Goal: Ask a question

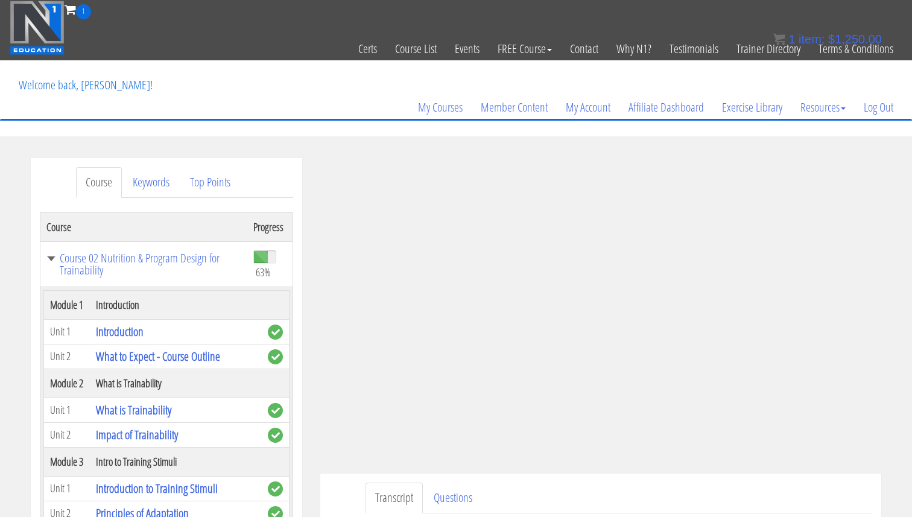
scroll to position [1960, 0]
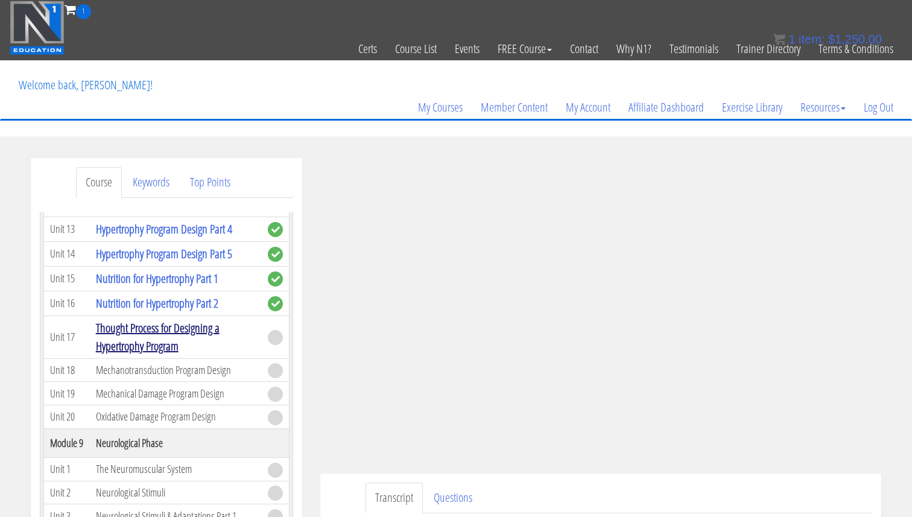
click at [141, 334] on link "Thought Process for Designing a Hypertrophy Program" at bounding box center [158, 337] width 124 height 34
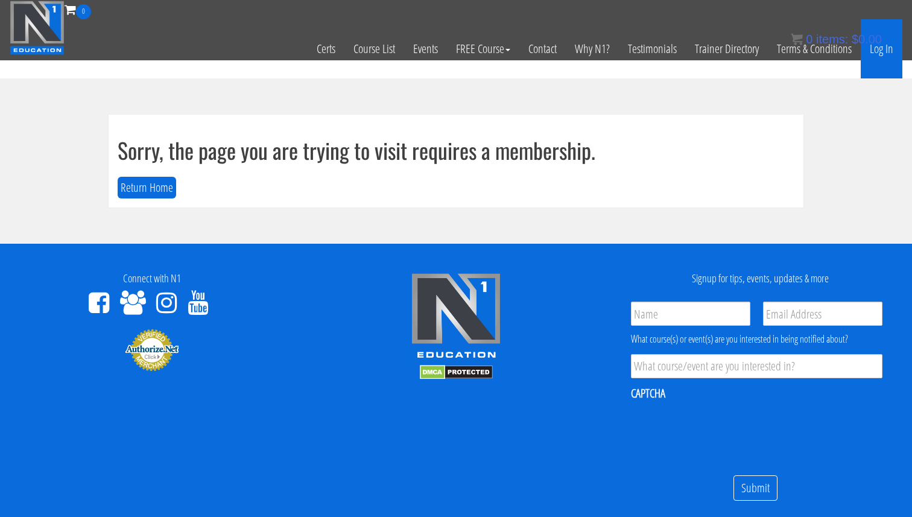
click at [888, 64] on link "Log In" at bounding box center [882, 48] width 42 height 59
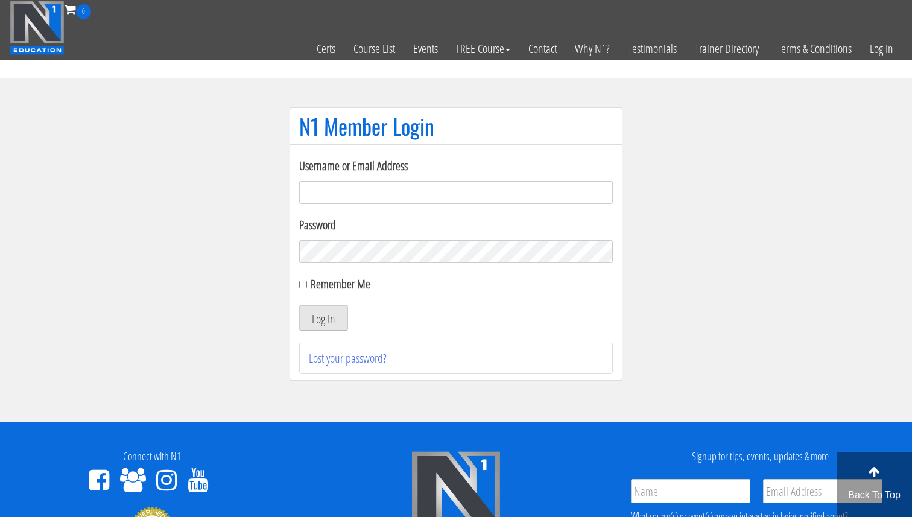
click at [405, 184] on input "Username or Email Address" at bounding box center [456, 192] width 314 height 23
type input "[EMAIL_ADDRESS][DOMAIN_NAME]"
click at [323, 319] on button "Log In" at bounding box center [323, 317] width 49 height 25
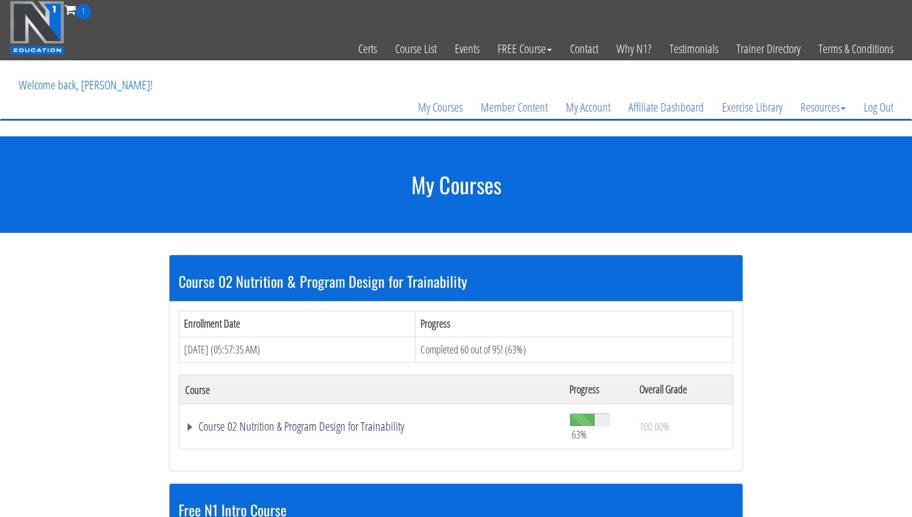
click at [355, 430] on link "Course 02 Nutrition & Program Design for Trainability" at bounding box center [371, 427] width 372 height 12
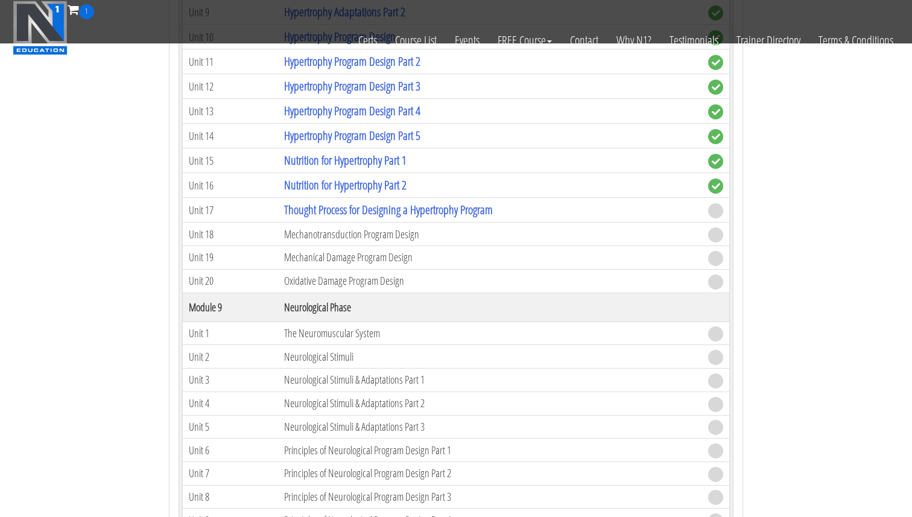
scroll to position [1857, 0]
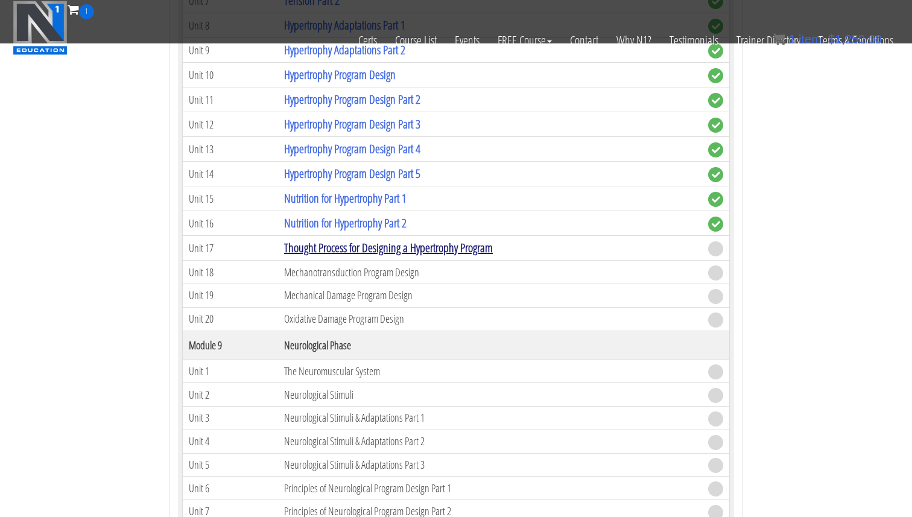
click at [384, 246] on link "Thought Process for Designing a Hypertrophy Program" at bounding box center [388, 248] width 209 height 16
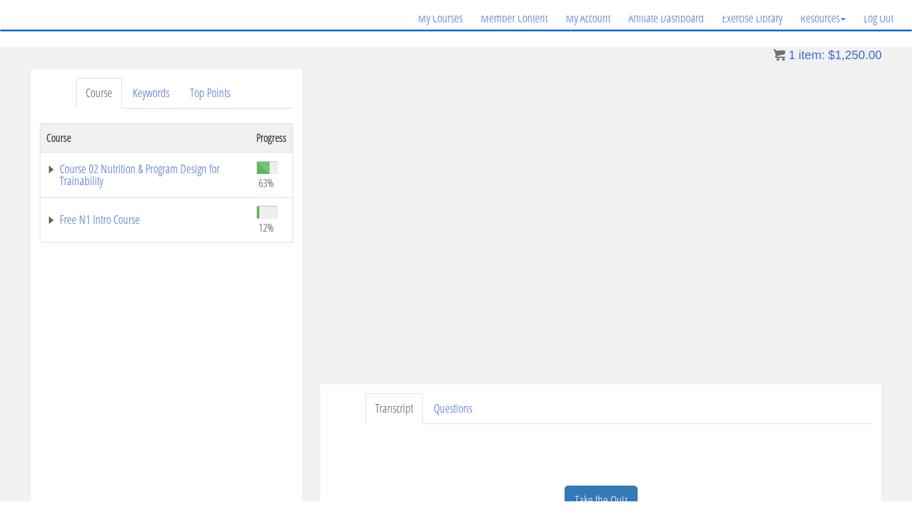
scroll to position [107, 0]
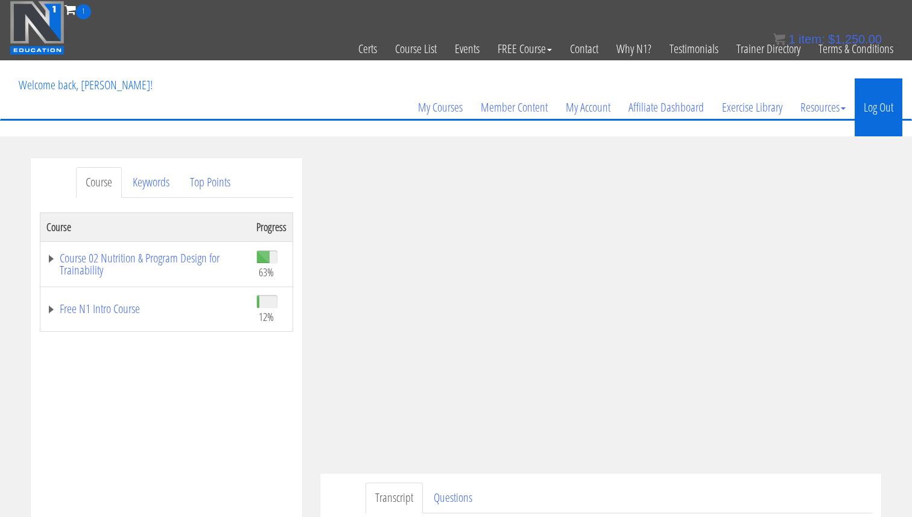
click at [893, 112] on link "Log Out" at bounding box center [879, 107] width 48 height 58
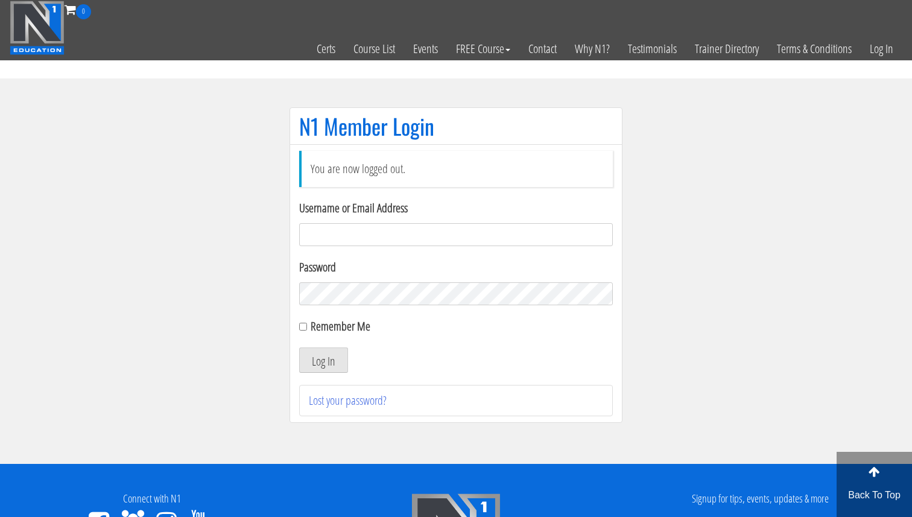
drag, startPoint x: 382, startPoint y: 248, endPoint x: 388, endPoint y: 239, distance: 10.9
click at [387, 244] on form "Username or Email Address Password Remember Me Log In" at bounding box center [456, 286] width 314 height 174
click at [388, 238] on input "Username or Email Address" at bounding box center [456, 234] width 314 height 23
type input "[EMAIL_ADDRESS][DOMAIN_NAME]"
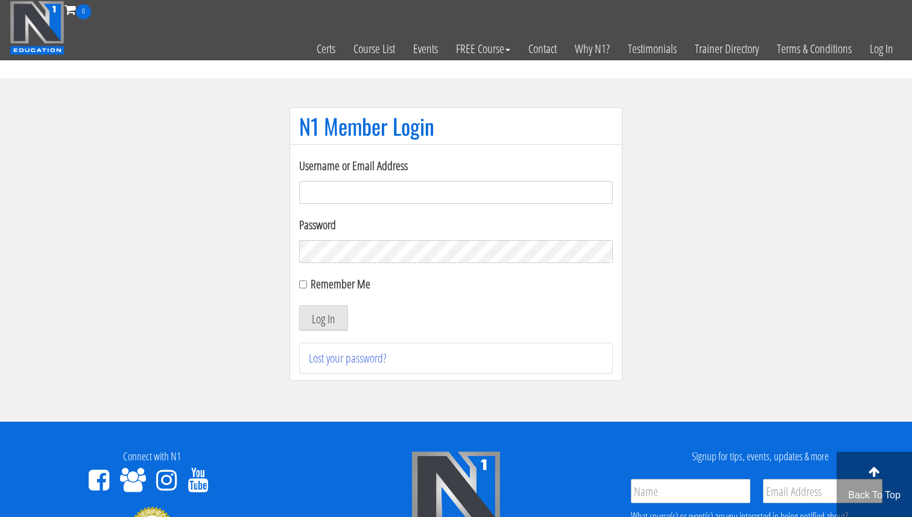
click at [339, 202] on input "Username or Email Address" at bounding box center [456, 192] width 314 height 23
type input "[EMAIL_ADDRESS][DOMAIN_NAME]"
click at [304, 284] on input "Remember Me" at bounding box center [303, 285] width 8 height 8
checkbox input "true"
click at [336, 329] on button "Log In" at bounding box center [323, 317] width 49 height 25
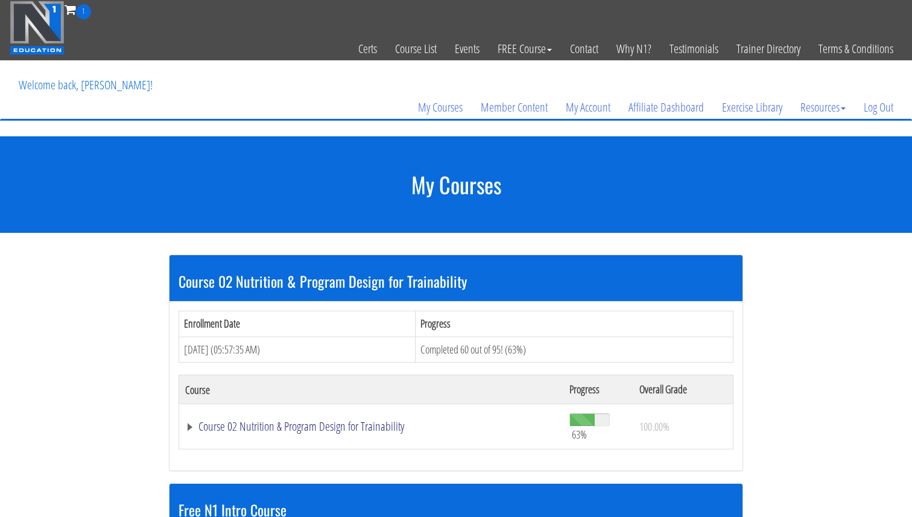
click at [370, 433] on link "Course 02 Nutrition & Program Design for Trainability" at bounding box center [371, 427] width 372 height 12
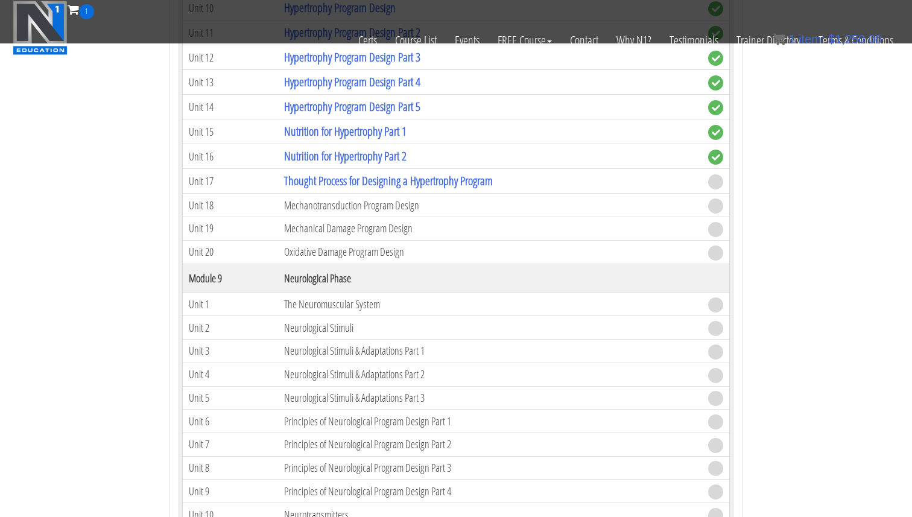
scroll to position [1925, 0]
click at [372, 183] on link "Thought Process for Designing a Hypertrophy Program" at bounding box center [388, 180] width 209 height 16
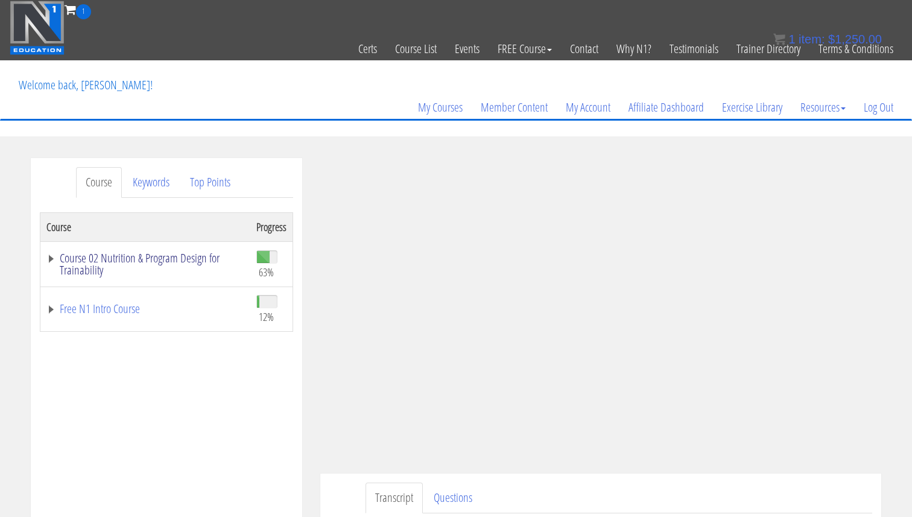
click at [111, 261] on link "Course 02 Nutrition & Program Design for Trainability" at bounding box center [145, 264] width 198 height 24
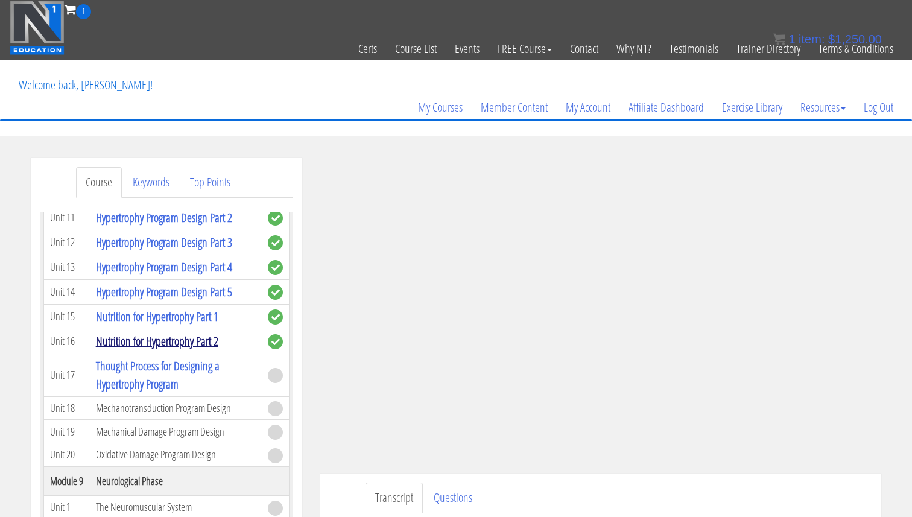
click at [199, 349] on td "Nutrition for Hypertrophy Part 2" at bounding box center [176, 341] width 172 height 25
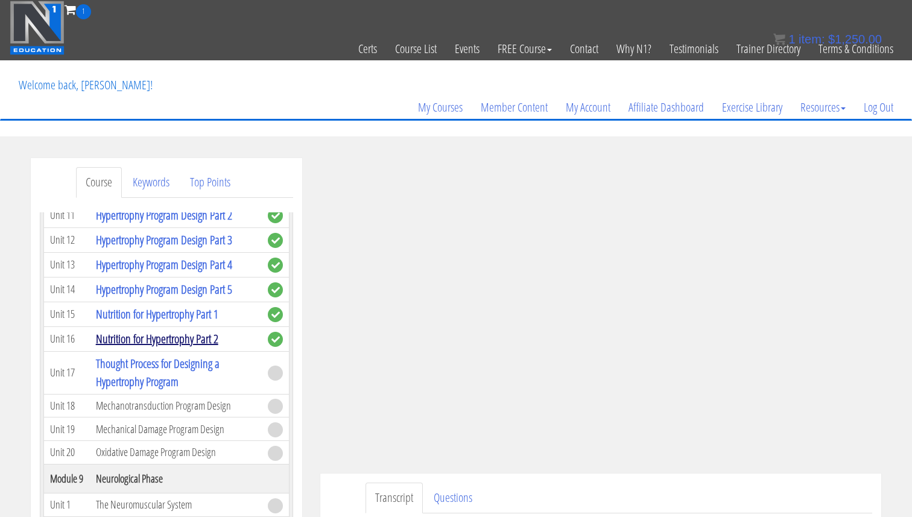
click at [201, 344] on link "Nutrition for Hypertrophy Part 2" at bounding box center [157, 339] width 122 height 16
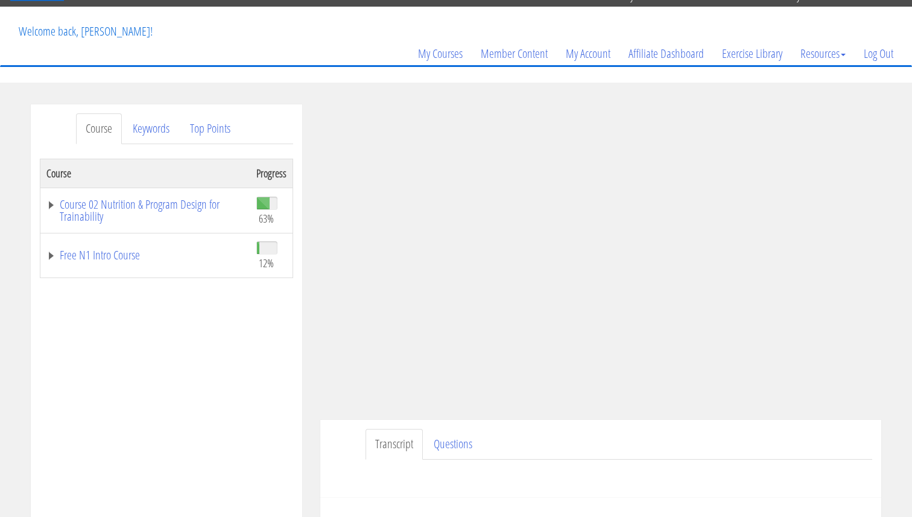
scroll to position [56, 0]
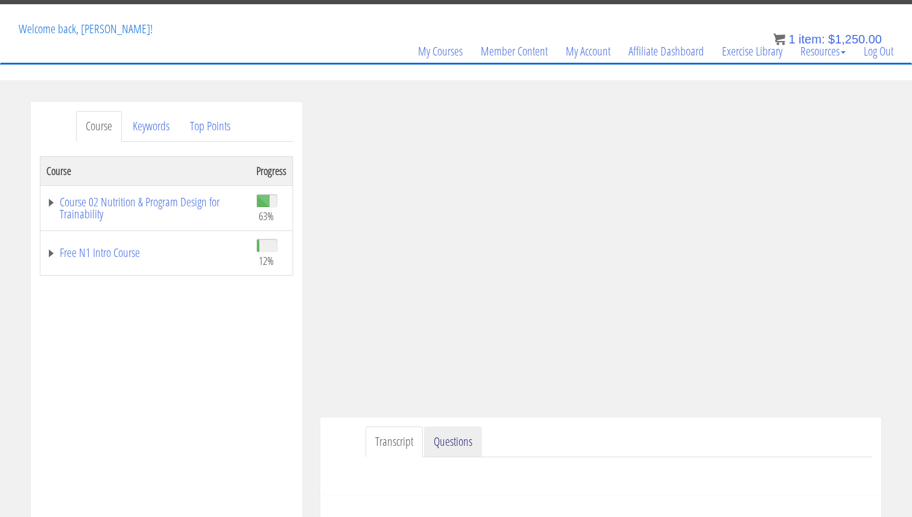
click at [472, 435] on link "Questions" at bounding box center [453, 442] width 58 height 31
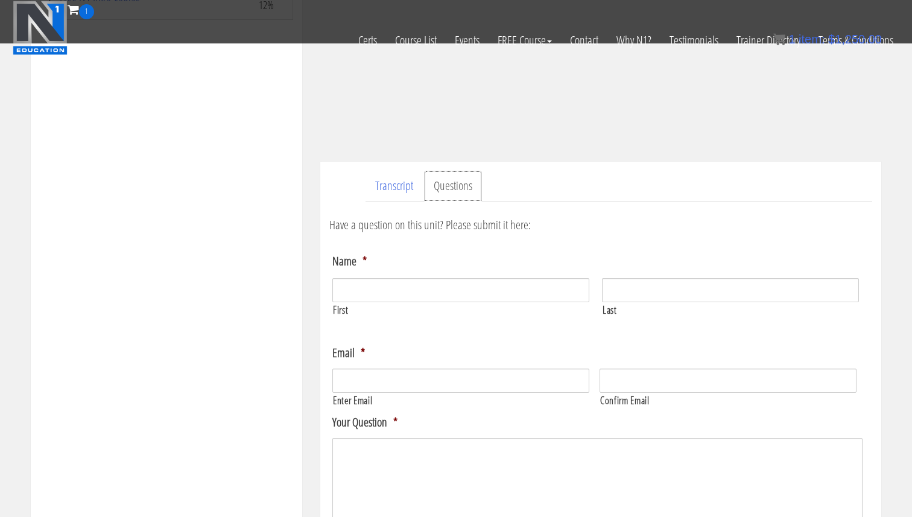
scroll to position [247, 0]
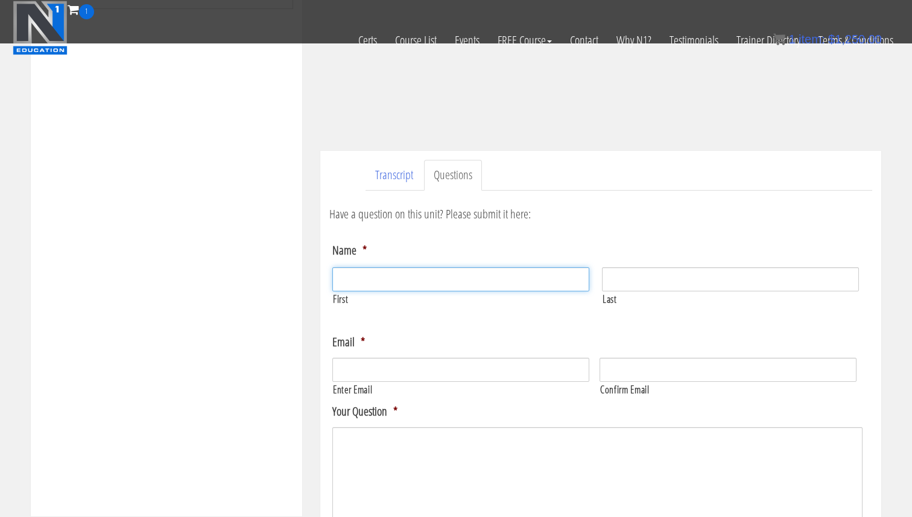
click at [453, 284] on input "First" at bounding box center [460, 279] width 257 height 24
type input "Sven"
type input "Arends"
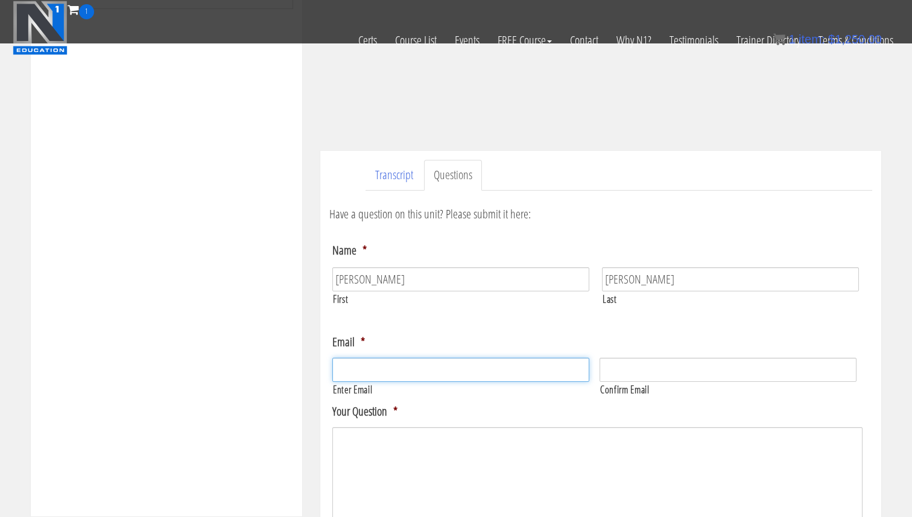
type input "sven@elite-fit.nl"
click at [439, 367] on input "sven@elite-fit.nl" at bounding box center [460, 370] width 257 height 24
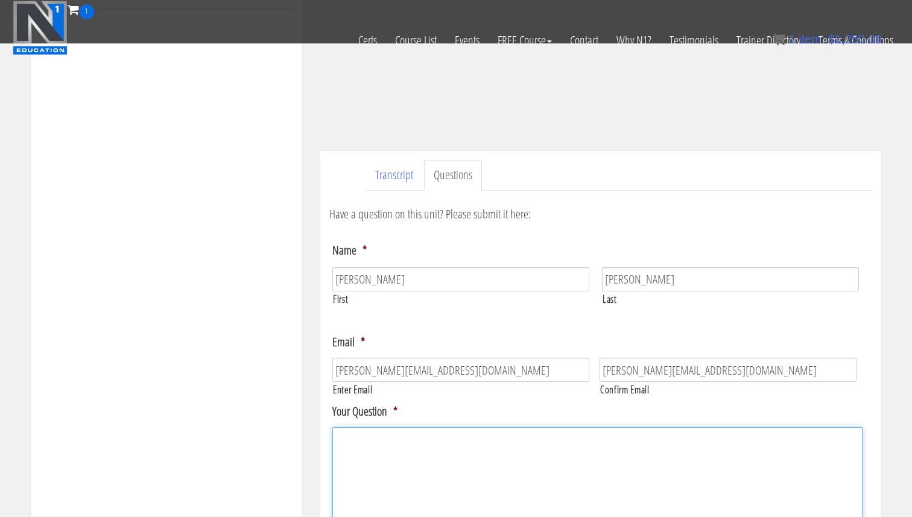
click at [419, 447] on textarea "Your Question *" at bounding box center [597, 475] width 530 height 97
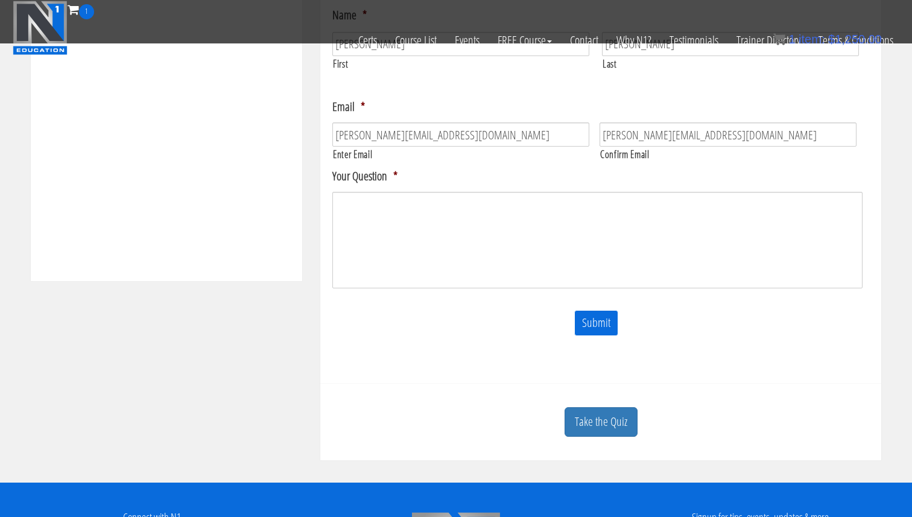
scroll to position [508, 0]
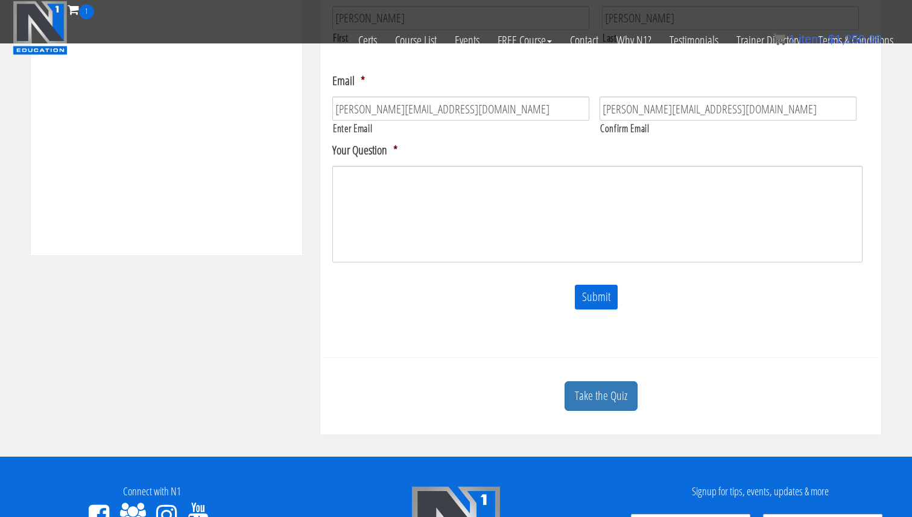
click at [503, 275] on div "Submit" at bounding box center [600, 296] width 543 height 42
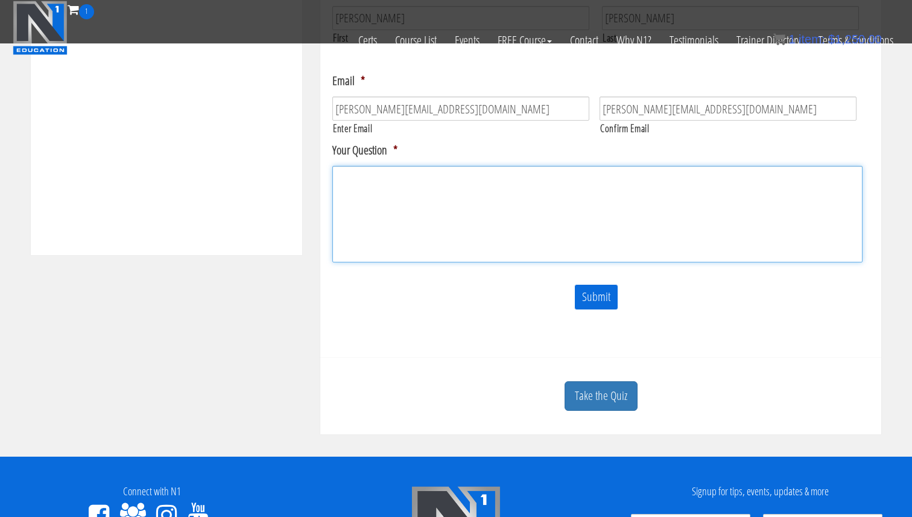
click at [511, 206] on textarea "Your Question *" at bounding box center [597, 214] width 530 height 97
paste textarea "Error 2133 Security checks failed, please view in another device"
type textarea "I get this error: Error 2133 Security checks failed, please view in another dev…"
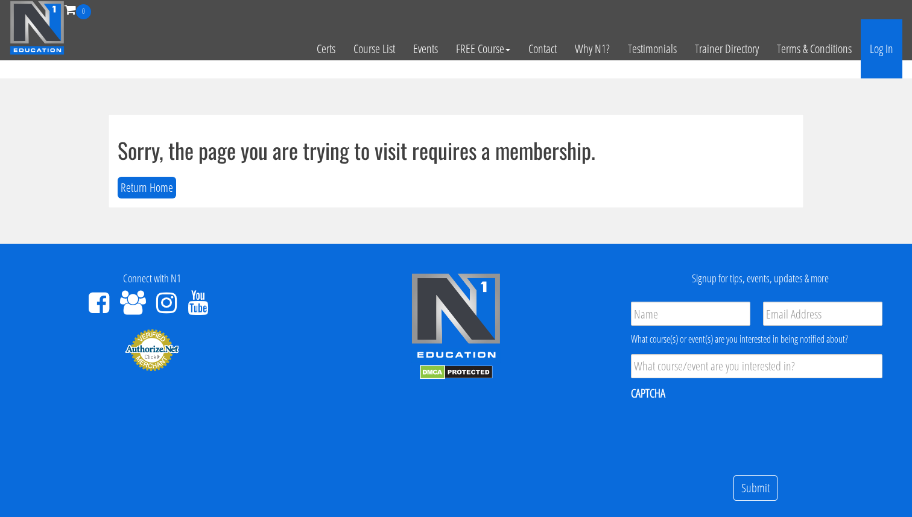
click at [885, 47] on link "Log In" at bounding box center [882, 48] width 42 height 59
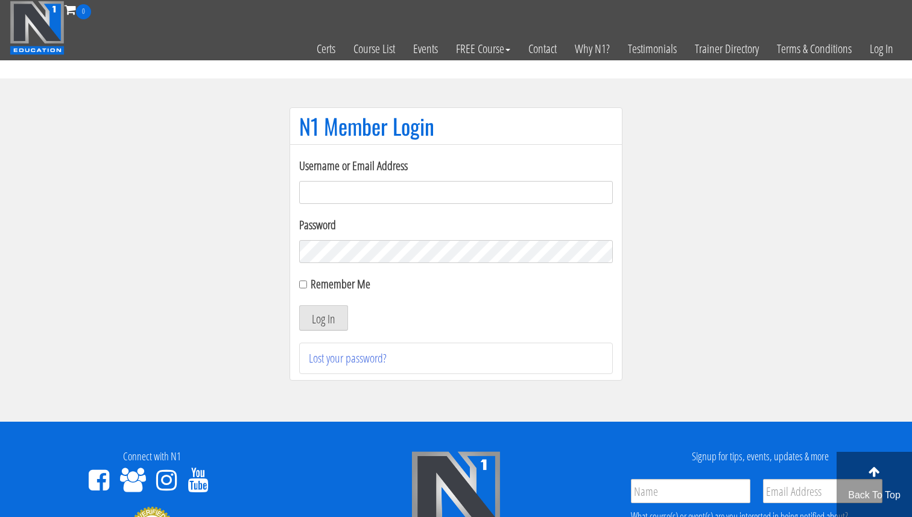
drag, startPoint x: 294, startPoint y: 199, endPoint x: 310, endPoint y: 194, distance: 17.0
click at [296, 197] on div "Username or Email Address Password Remember Me Log In Lost your password?" at bounding box center [456, 262] width 333 height 237
click at [310, 194] on input "Username or Email Address" at bounding box center [456, 192] width 314 height 23
type input "[EMAIL_ADDRESS][DOMAIN_NAME]"
click at [305, 283] on input "Remember Me" at bounding box center [303, 285] width 8 height 8
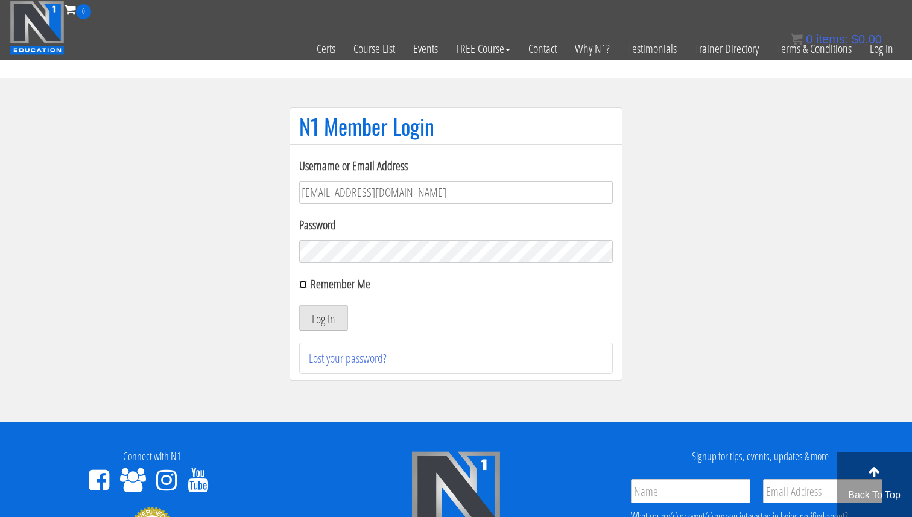
checkbox input "true"
click at [314, 311] on button "Log In" at bounding box center [323, 317] width 49 height 25
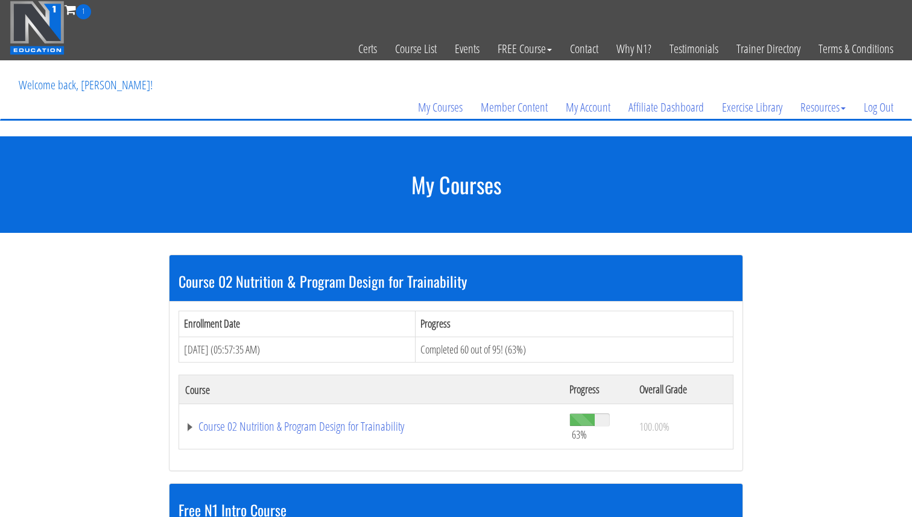
click at [292, 440] on td "Course 02 Nutrition & Program Design for Trainability" at bounding box center [371, 426] width 384 height 45
click at [299, 433] on link "Course 02 Nutrition & Program Design for Trainability" at bounding box center [371, 427] width 372 height 12
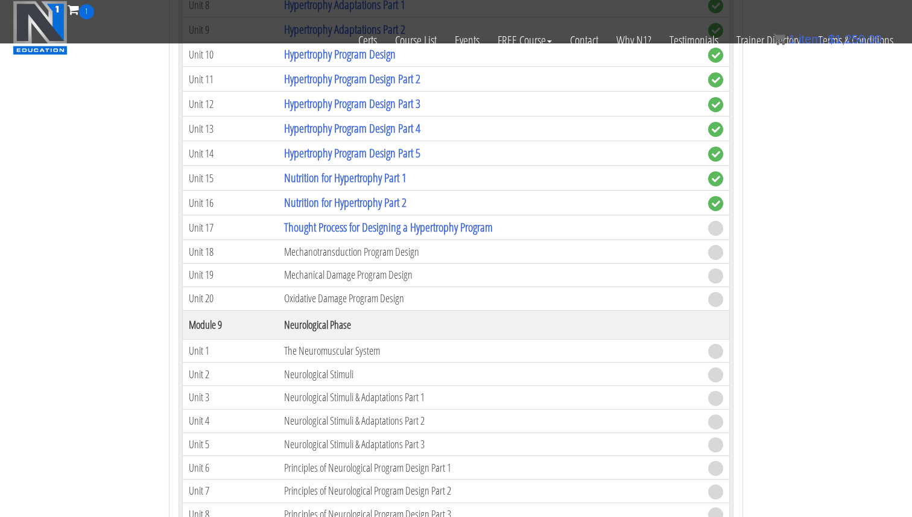
scroll to position [1871, 0]
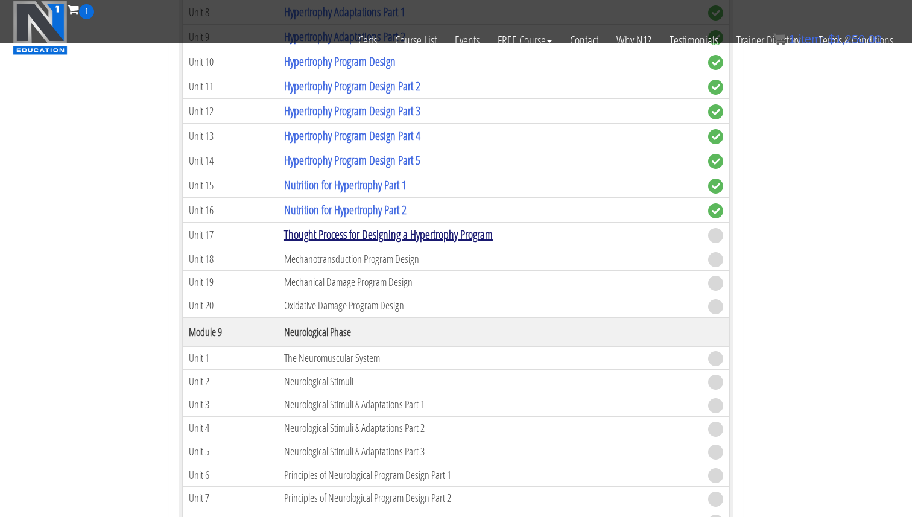
click at [390, 237] on link "Thought Process for Designing a Hypertrophy Program" at bounding box center [388, 234] width 209 height 16
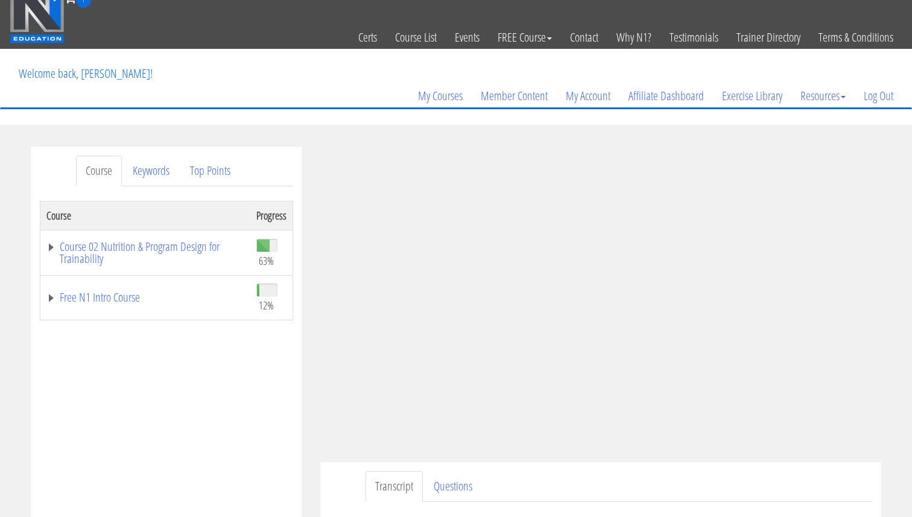
scroll to position [9, 0]
